Goal: Use online tool/utility: Utilize a website feature to perform a specific function

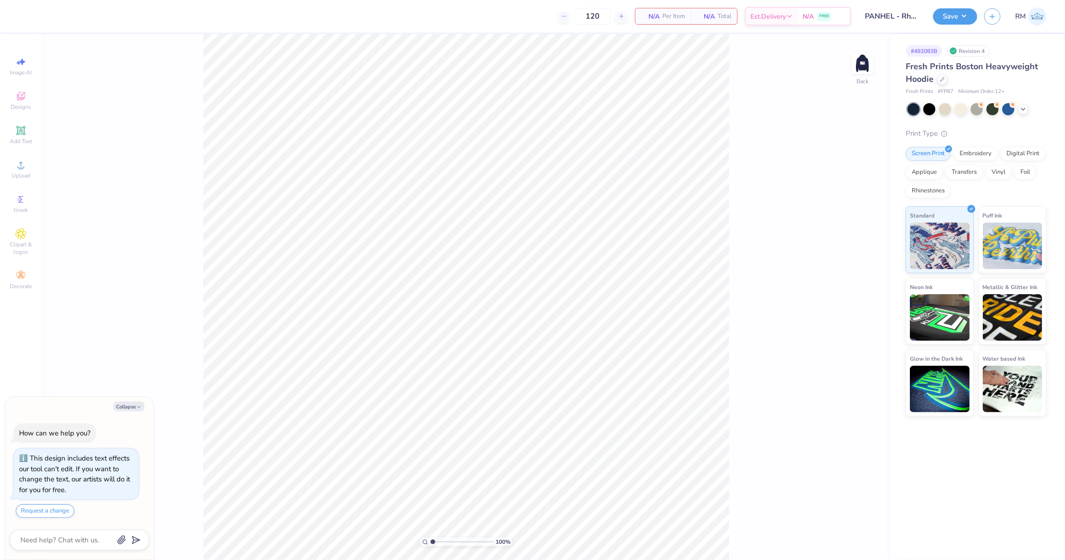
scroll to position [20, 0]
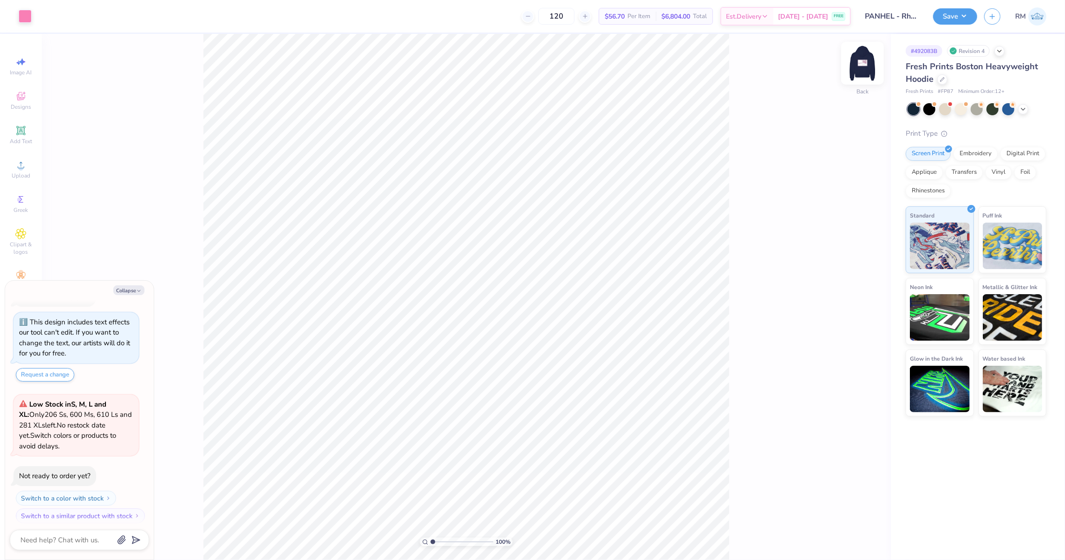
click at [863, 68] on img at bounding box center [862, 63] width 37 height 37
click at [863, 69] on img at bounding box center [862, 63] width 37 height 37
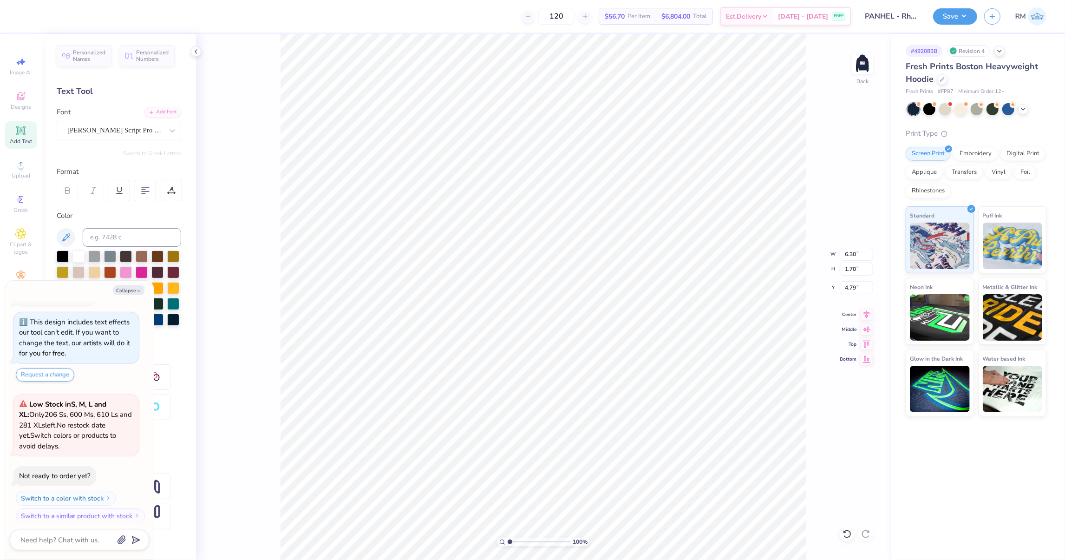
type textarea "x"
type input "8.49"
type input "2.29"
type textarea "x"
type input "6.30"
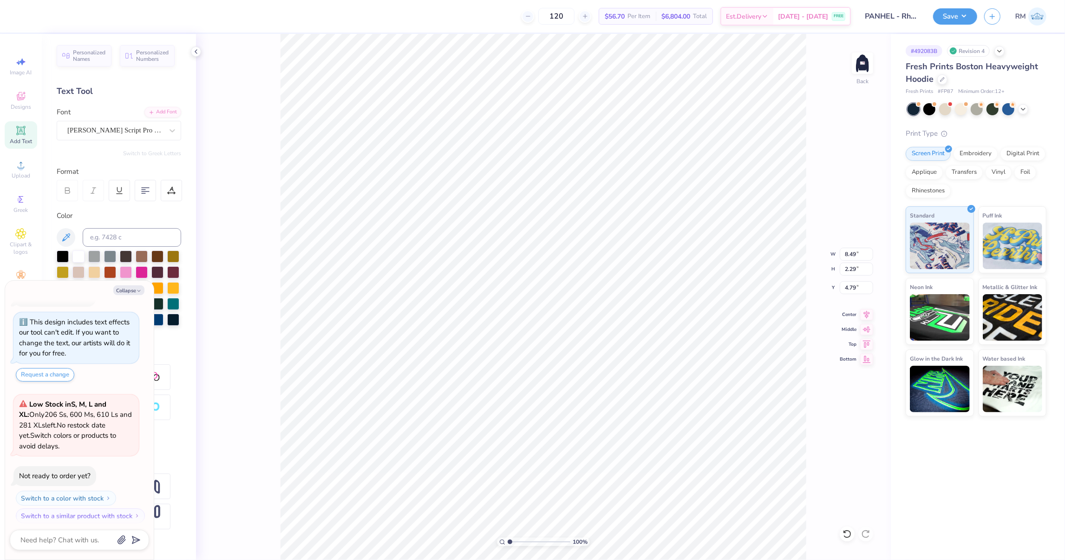
type input "1.70"
type textarea "x"
type input "3.00"
click at [976, 14] on button "Save" at bounding box center [955, 15] width 44 height 16
type textarea "x"
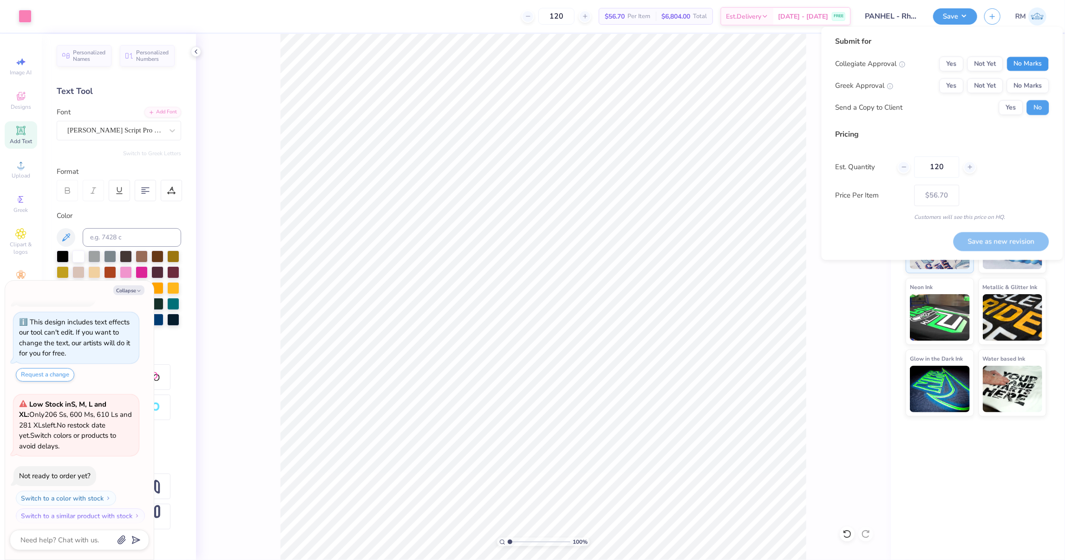
click at [1019, 69] on button "No Marks" at bounding box center [1028, 64] width 42 height 15
click at [955, 65] on button "Yes" at bounding box center [952, 64] width 24 height 15
click at [956, 82] on button "Yes" at bounding box center [952, 86] width 24 height 15
click at [978, 240] on button "Save as new revision" at bounding box center [1002, 241] width 96 height 19
type input "$56.70"
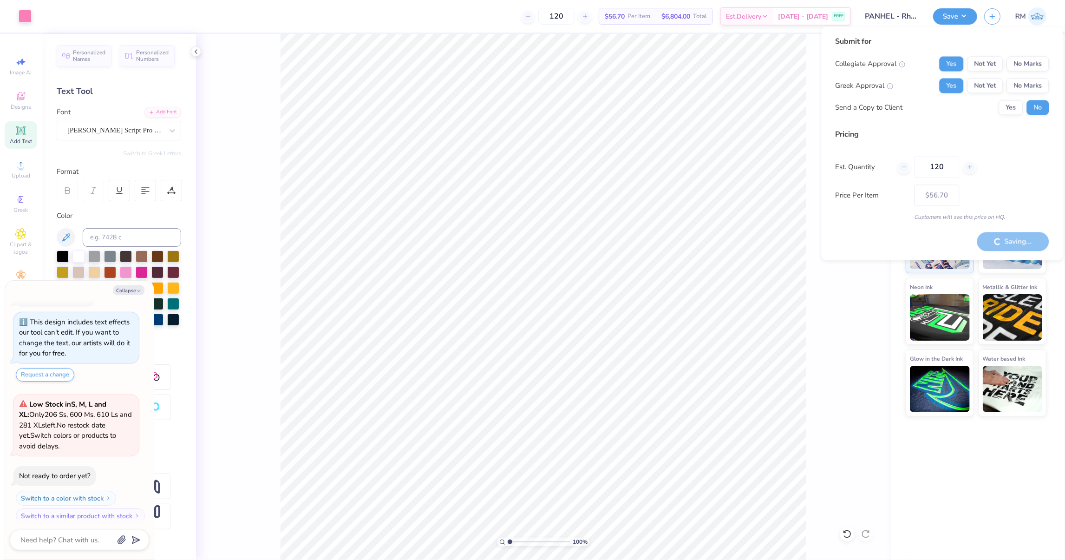
type textarea "x"
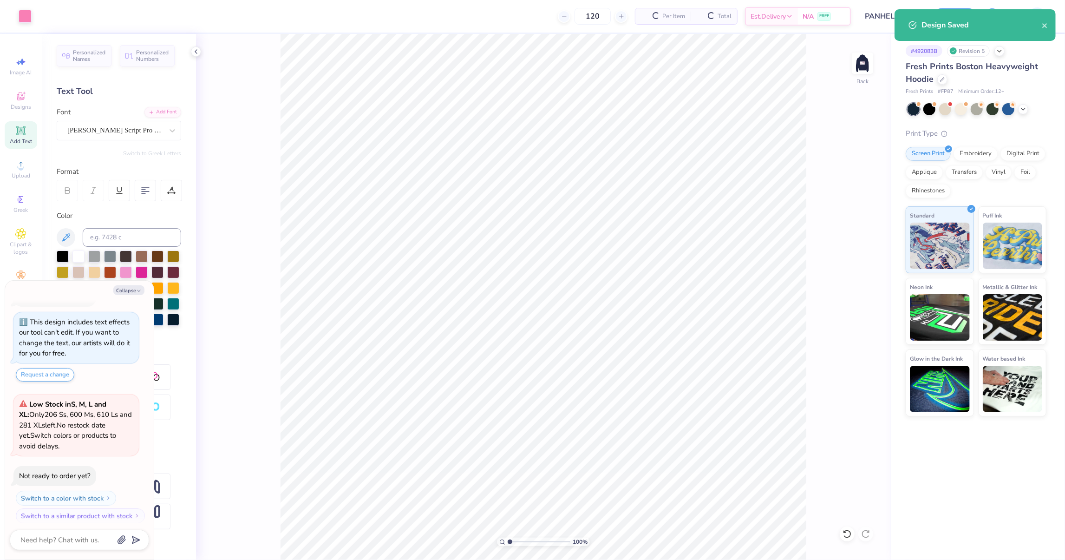
type input "$68.74"
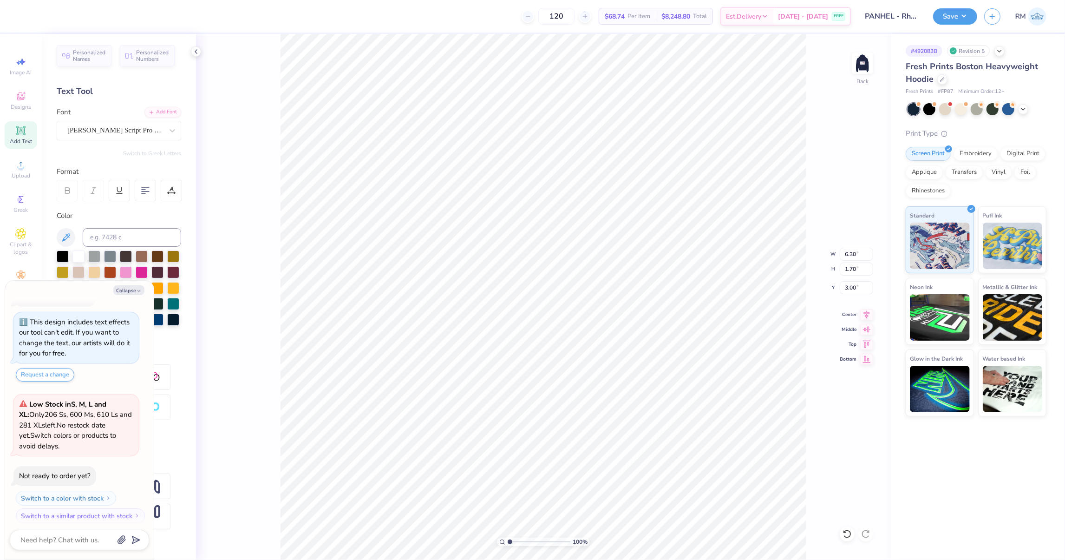
type textarea "x"
type input "11.25"
type input "3.04"
type textarea "x"
type input "9.39"
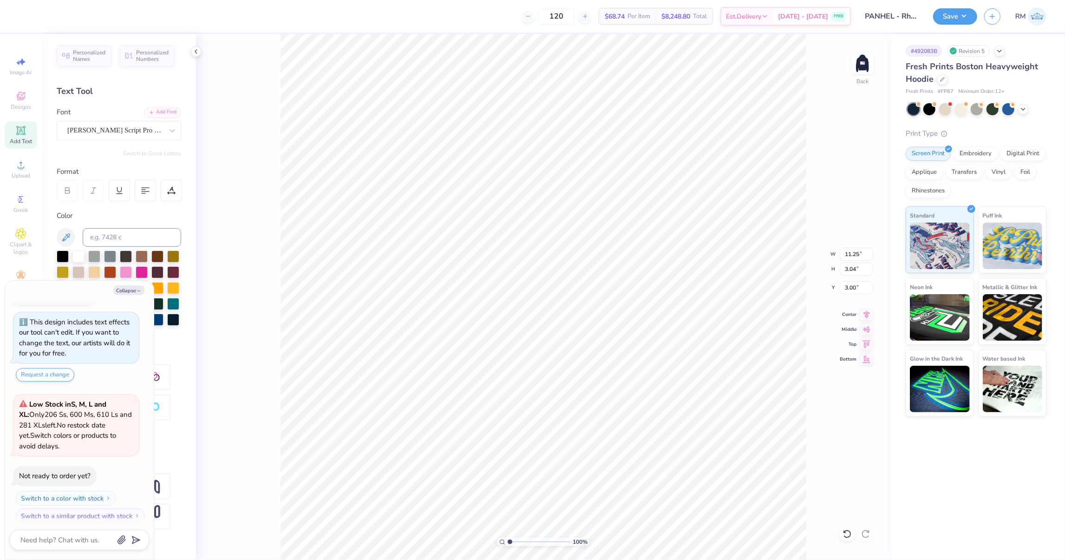
type input "2.53"
click at [965, 18] on button "Save" at bounding box center [955, 15] width 44 height 16
type textarea "x"
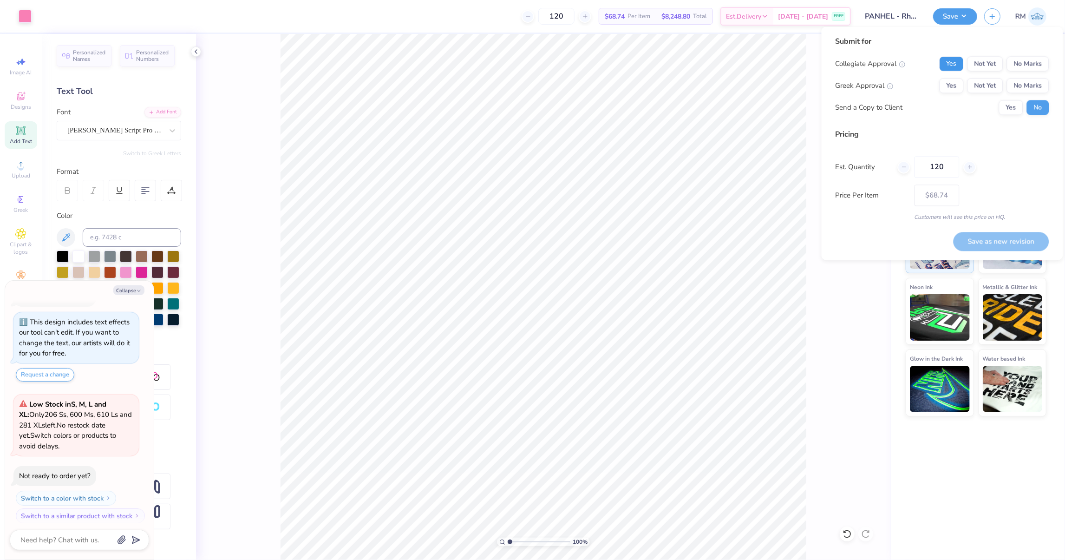
click at [948, 64] on button "Yes" at bounding box center [952, 64] width 24 height 15
click at [948, 84] on button "Yes" at bounding box center [952, 86] width 24 height 15
click at [989, 245] on button "Save as new revision" at bounding box center [1002, 241] width 96 height 19
type input "$68.74"
type textarea "x"
